Goal: Find contact information: Find contact information

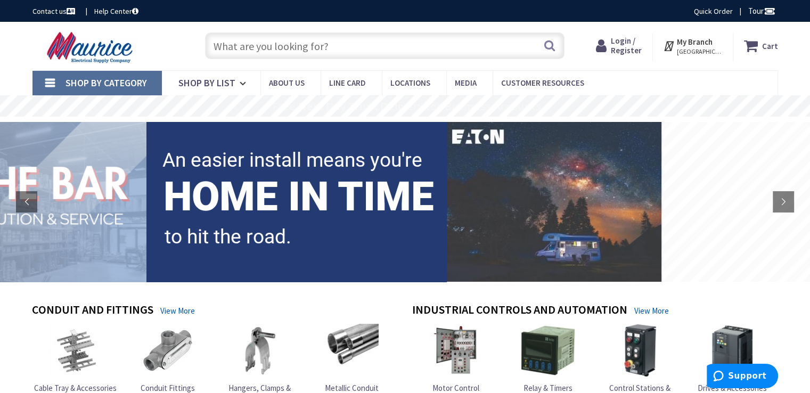
click at [53, 11] on link "Contact us" at bounding box center [54, 11] width 45 height 11
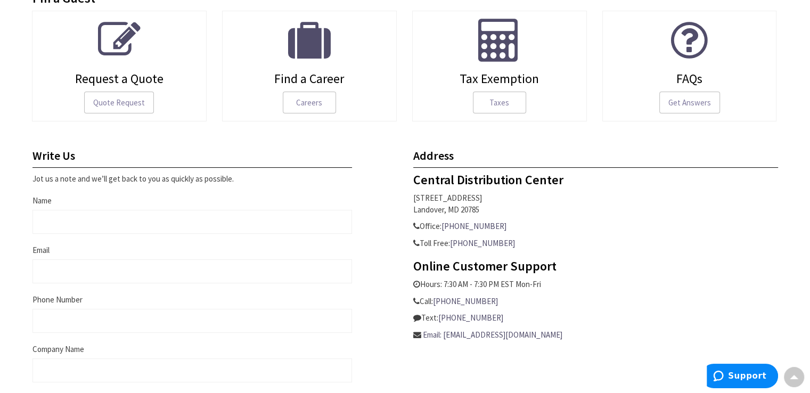
scroll to position [373, 0]
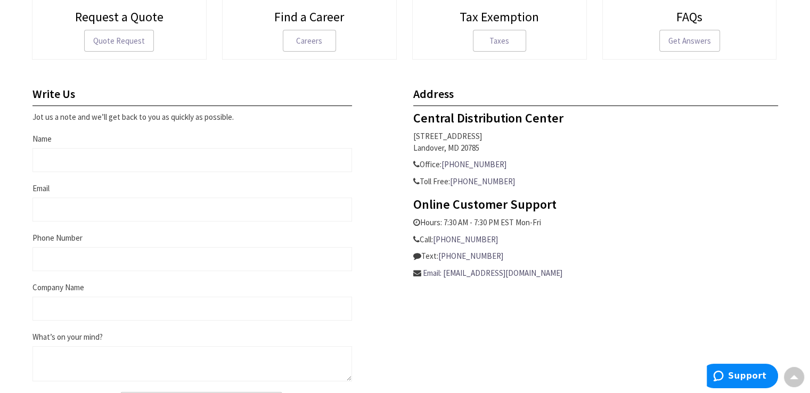
drag, startPoint x: 411, startPoint y: 136, endPoint x: 473, endPoint y: 139, distance: 61.3
click at [473, 139] on div "Address Central Distribution Center 6500A Seriff Road Landover, MD 20785 Office…" at bounding box center [595, 182] width 381 height 191
copy p "6500A Seriff Road"
drag, startPoint x: 492, startPoint y: 162, endPoint x: 443, endPoint y: 166, distance: 49.2
click at [443, 166] on p "Office: 301-333-5990" at bounding box center [595, 164] width 365 height 11
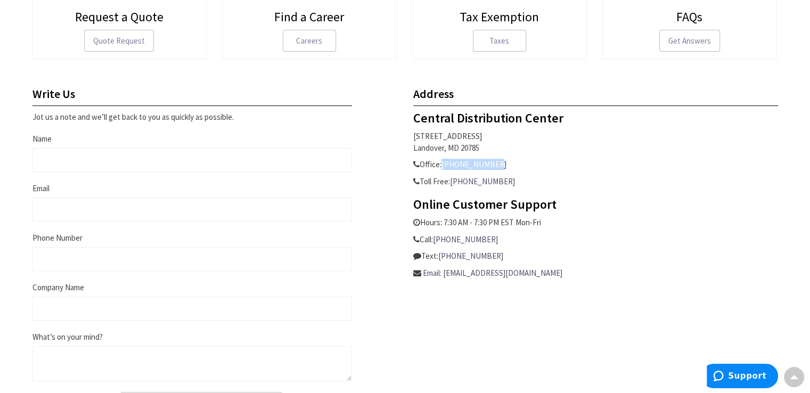
copy link "301-333-5990"
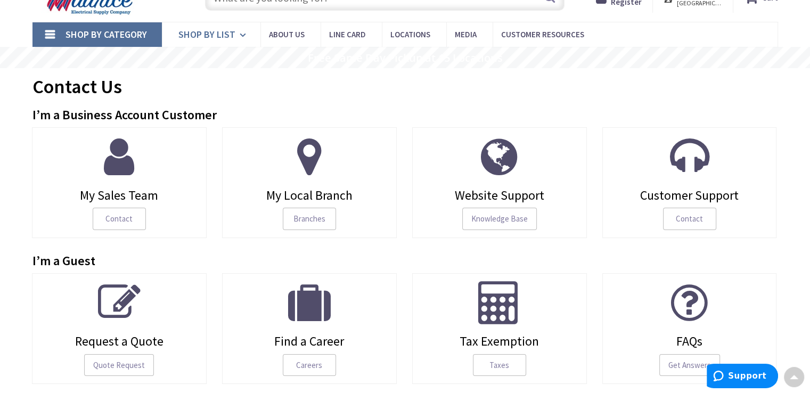
scroll to position [0, 0]
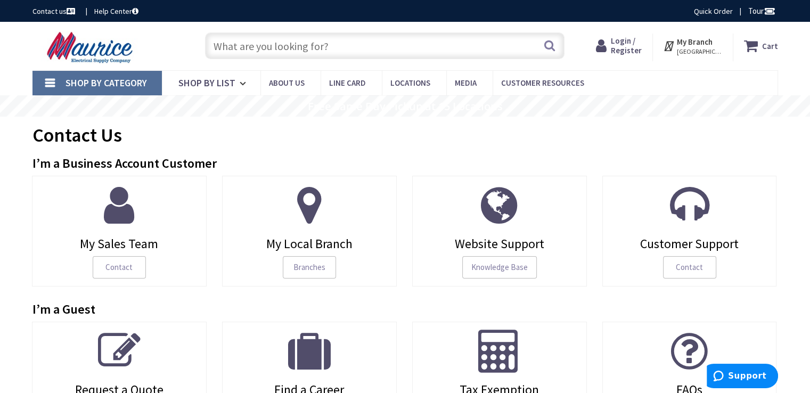
click at [117, 54] on img at bounding box center [91, 47] width 118 height 33
